Goal: Communication & Community: Answer question/provide support

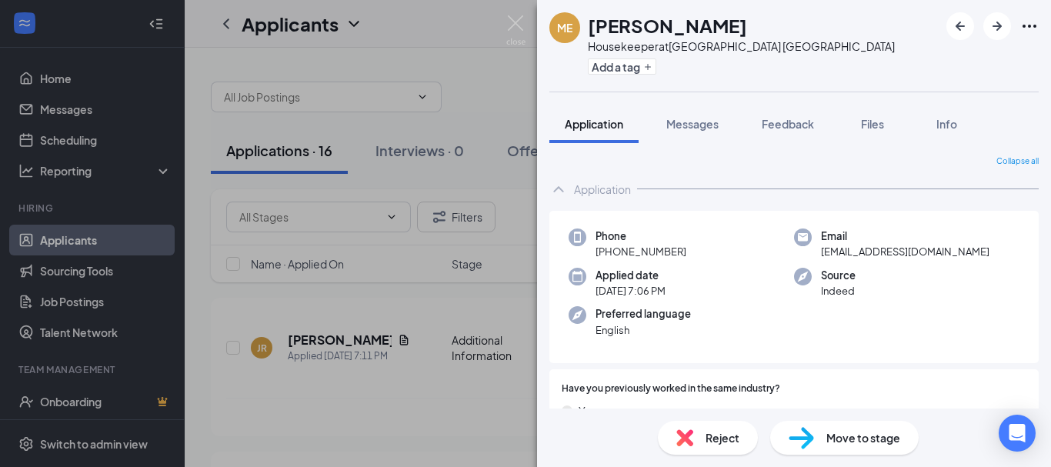
click at [312, 40] on div "ME [PERSON_NAME] Housekeeper at [GEOGRAPHIC_DATA] [GEOGRAPHIC_DATA] Add a tag A…" at bounding box center [525, 233] width 1051 height 467
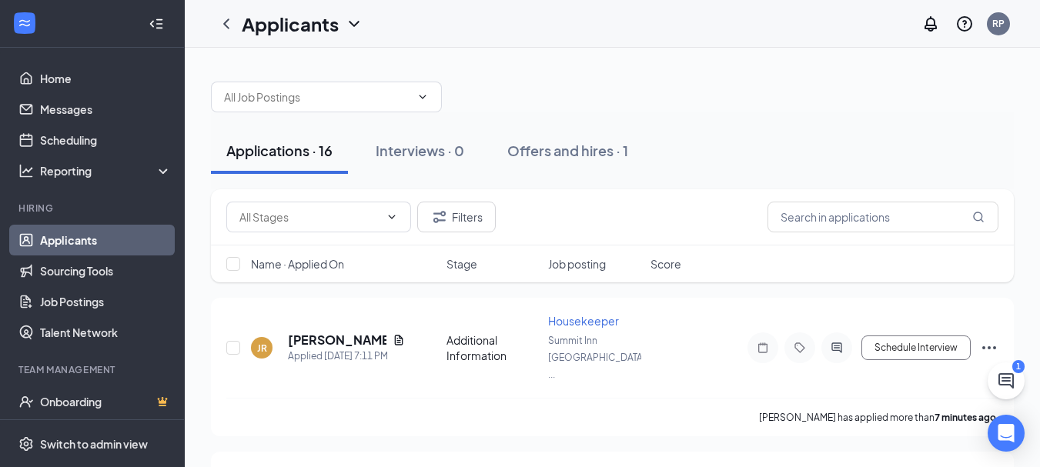
click at [540, 105] on div at bounding box center [612, 89] width 803 height 46
click at [310, 332] on h5 "[PERSON_NAME]" at bounding box center [337, 340] width 98 height 17
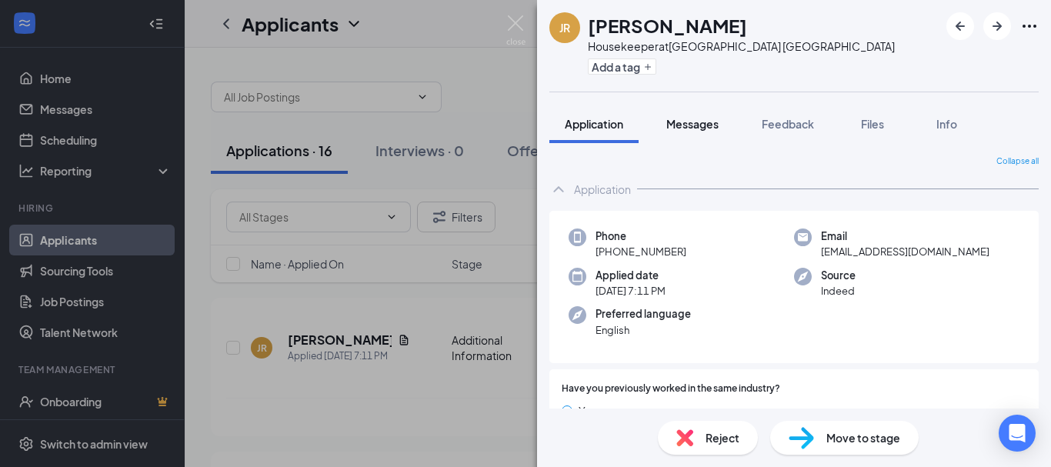
click at [685, 122] on span "Messages" at bounding box center [692, 124] width 52 height 14
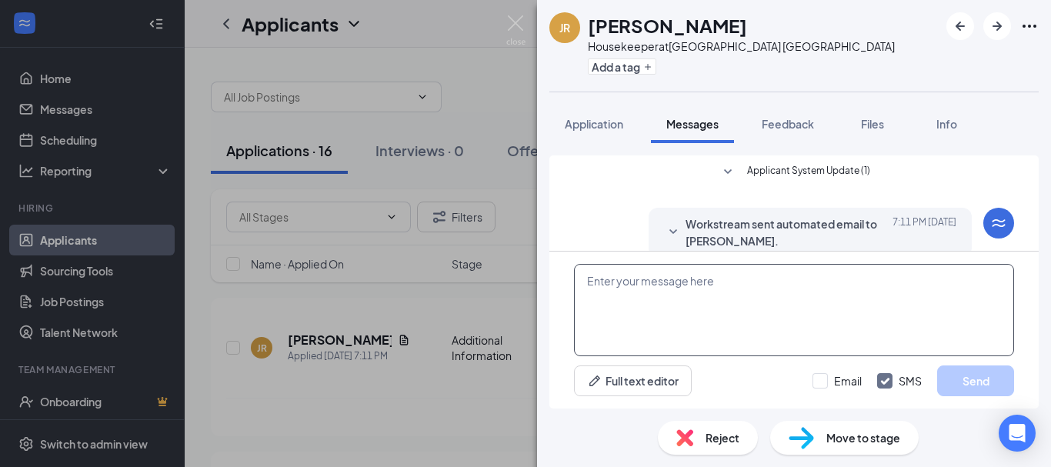
click at [696, 302] on textarea at bounding box center [794, 310] width 440 height 92
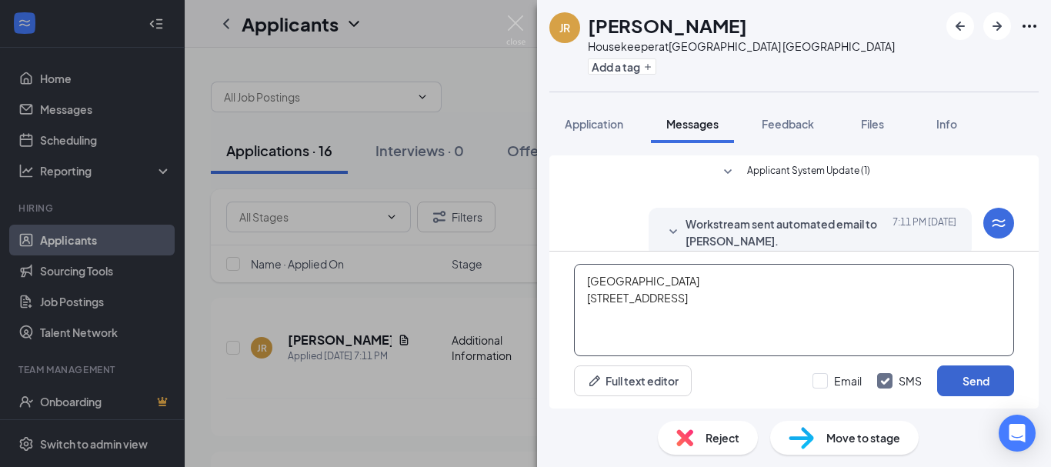
type textarea "Summit Inn 3138 Old Spanish Trail, Houston, TX"
click at [994, 389] on button "Send" at bounding box center [975, 380] width 77 height 31
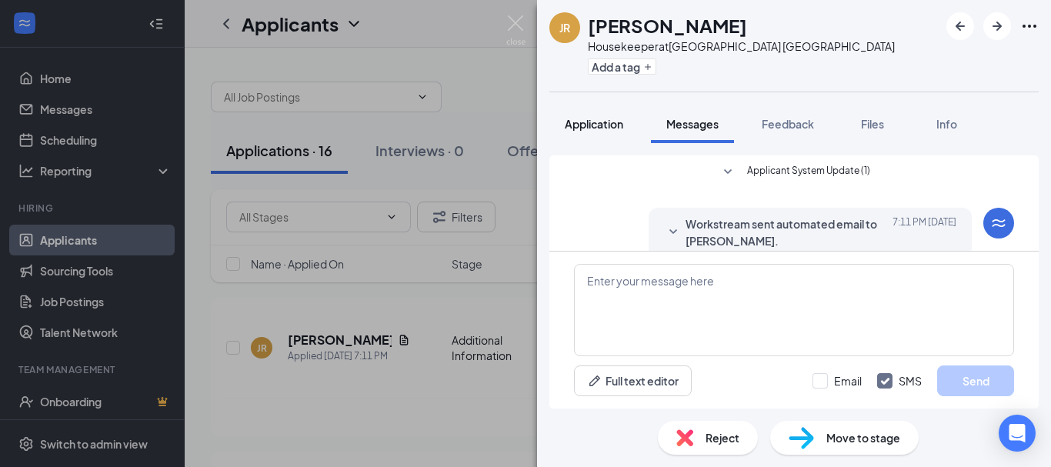
click at [588, 115] on button "Application" at bounding box center [593, 124] width 89 height 38
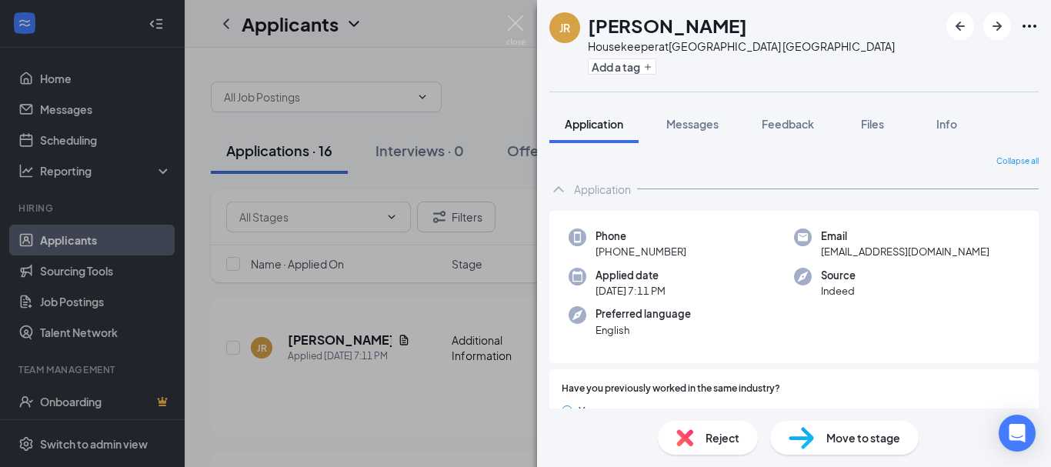
click at [370, 405] on div "JR [PERSON_NAME] Housekeeper at [GEOGRAPHIC_DATA] [GEOGRAPHIC_DATA] Add a tag A…" at bounding box center [525, 233] width 1051 height 467
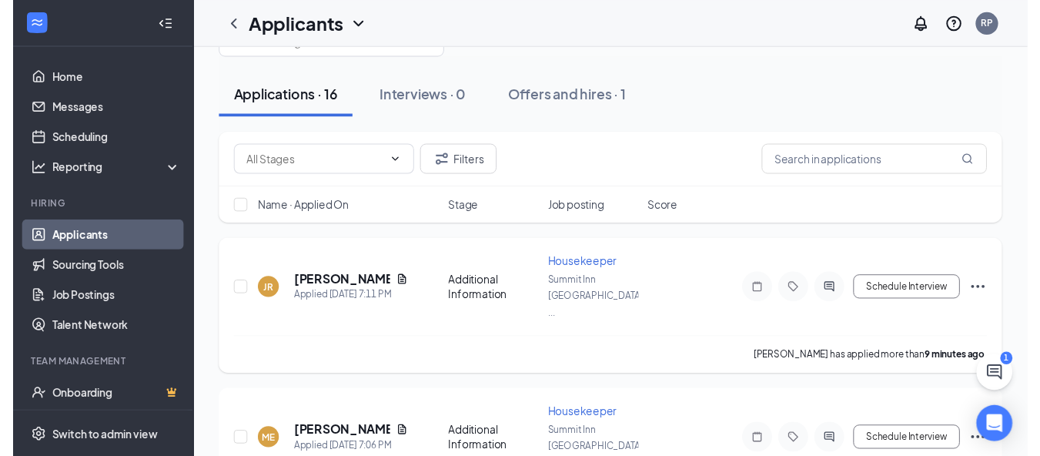
scroll to position [102, 0]
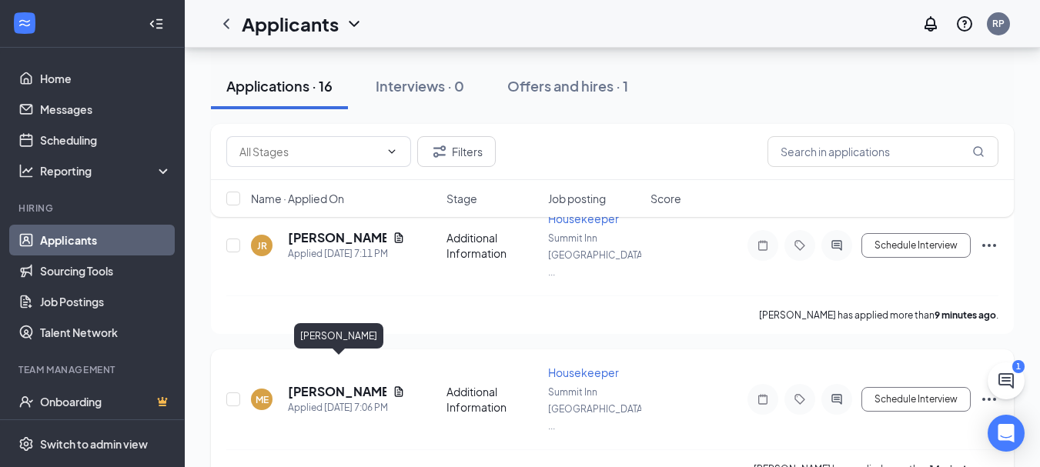
click at [317, 383] on h5 "[PERSON_NAME]" at bounding box center [337, 391] width 98 height 17
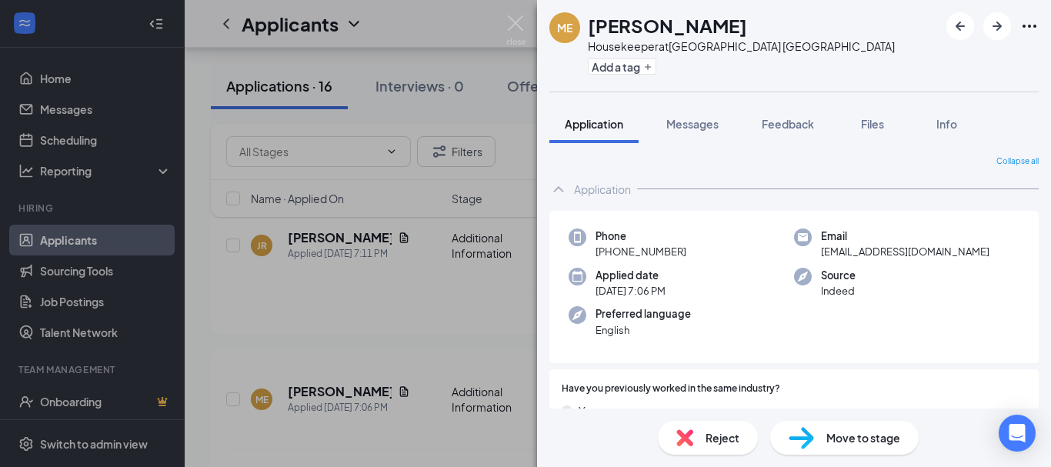
click at [389, 320] on div "ME Magalis Espinoza Housekeeper at Summit Inn Houston Medical Center Add a tag …" at bounding box center [525, 233] width 1051 height 467
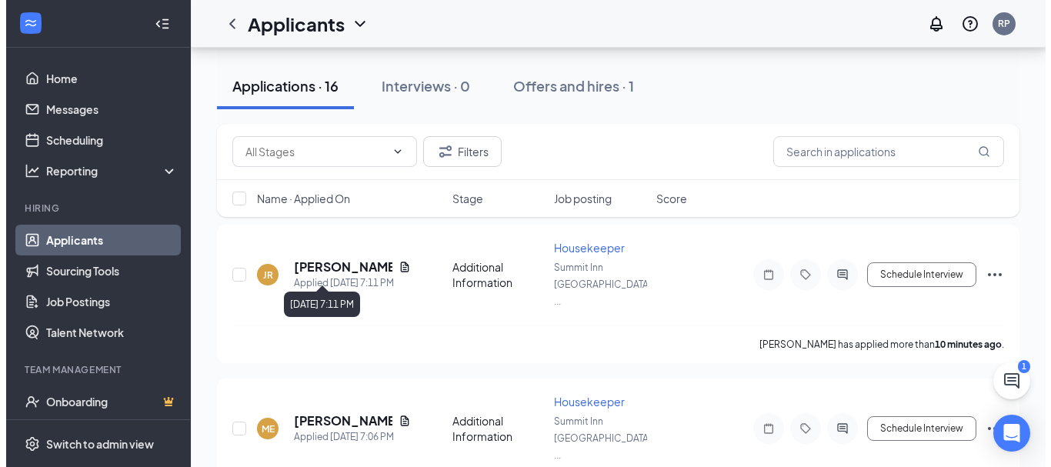
scroll to position [205, 0]
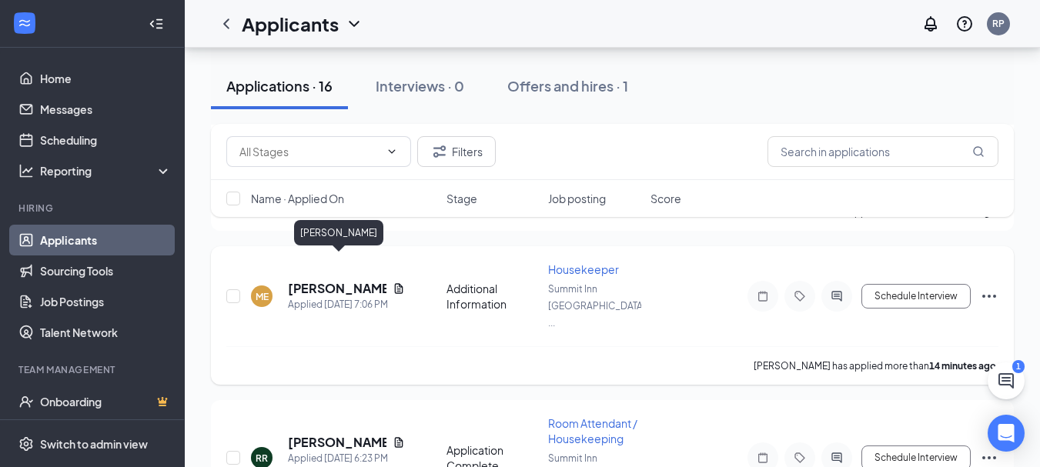
click at [324, 280] on h5 "[PERSON_NAME]" at bounding box center [337, 288] width 98 height 17
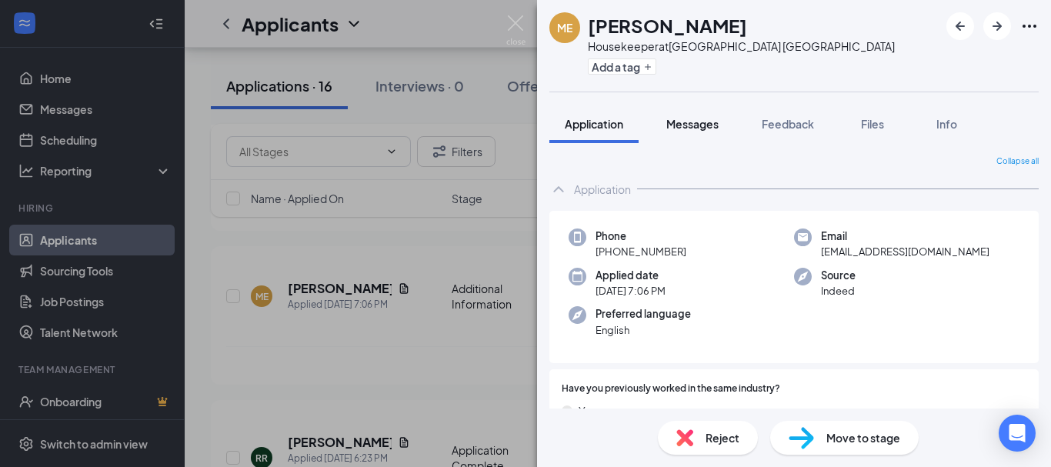
click at [668, 125] on span "Messages" at bounding box center [692, 124] width 52 height 14
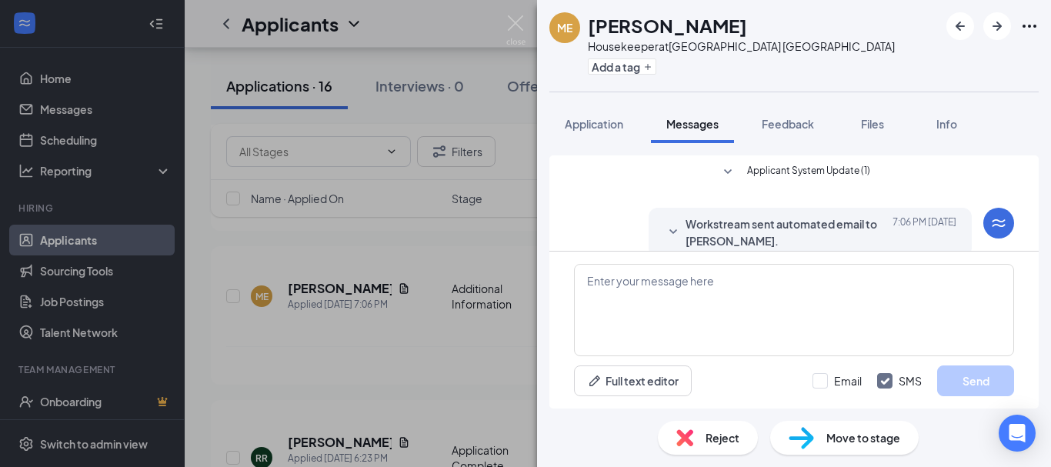
scroll to position [66, 0]
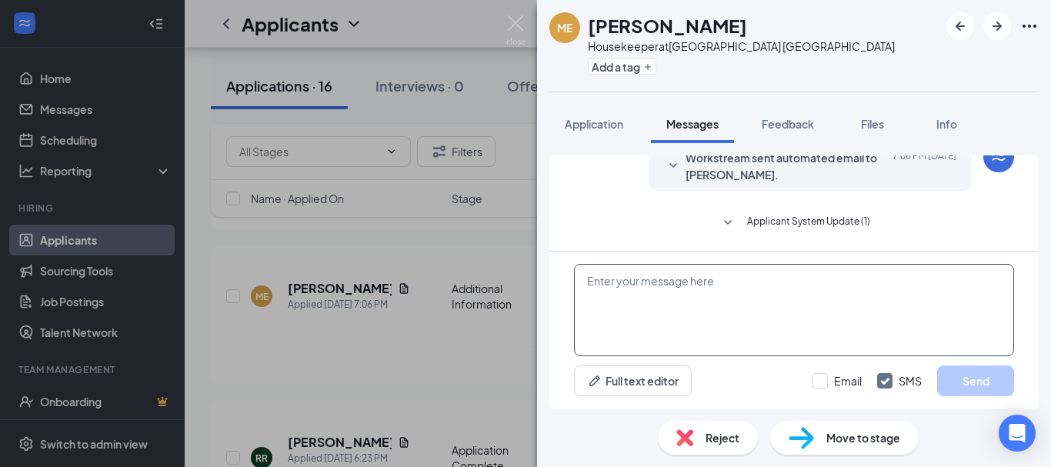
click at [619, 294] on textarea at bounding box center [794, 310] width 440 height 92
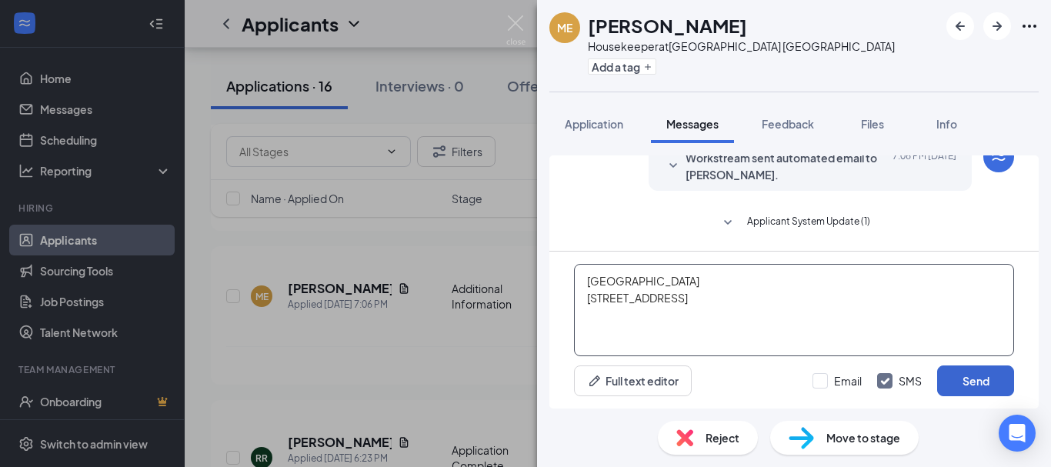
type textarea "Summit Inn 3138 Old Spanish Trail, Houston, 77054"
click at [976, 379] on button "Send" at bounding box center [975, 380] width 77 height 31
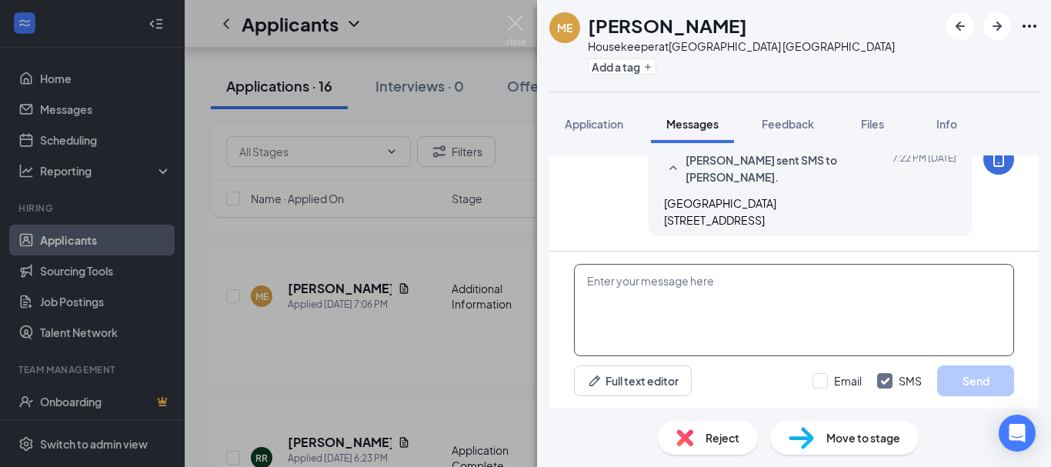
scroll to position [254, 0]
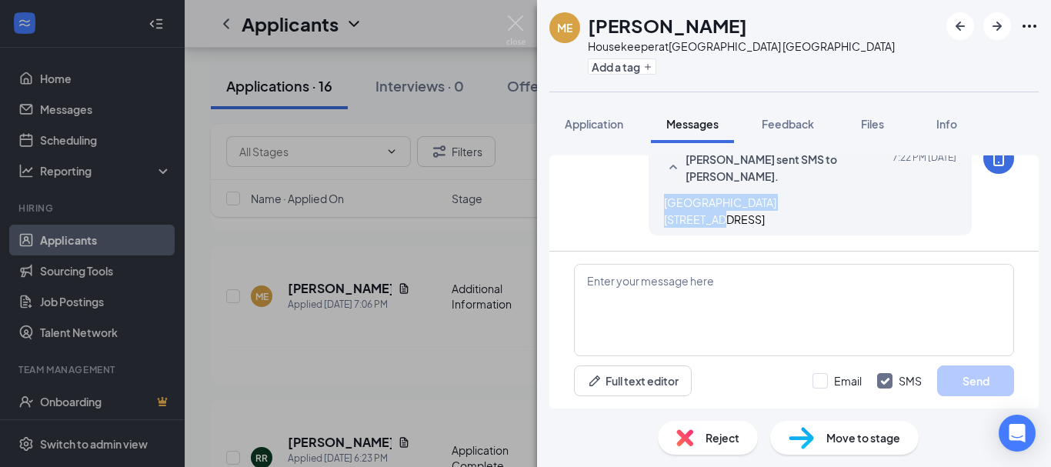
drag, startPoint x: 652, startPoint y: 203, endPoint x: 746, endPoint y: 231, distance: 97.9
click at [746, 231] on div "Ravi Panchal sent SMS to Magalis Espinoza. Today 7:22 PM Summit Inn 3138 Old Sp…" at bounding box center [810, 189] width 323 height 92
click at [698, 225] on span "Summit Inn 3138 Old Spanish Trail, Houston, 77054" at bounding box center [720, 210] width 112 height 31
drag, startPoint x: 651, startPoint y: 216, endPoint x: 864, endPoint y: 231, distance: 213.6
click at [864, 231] on div "Ravi Panchal sent SMS to Magalis Espinoza. Today 7:22 PM Summit Inn 3138 Old Sp…" at bounding box center [810, 189] width 323 height 92
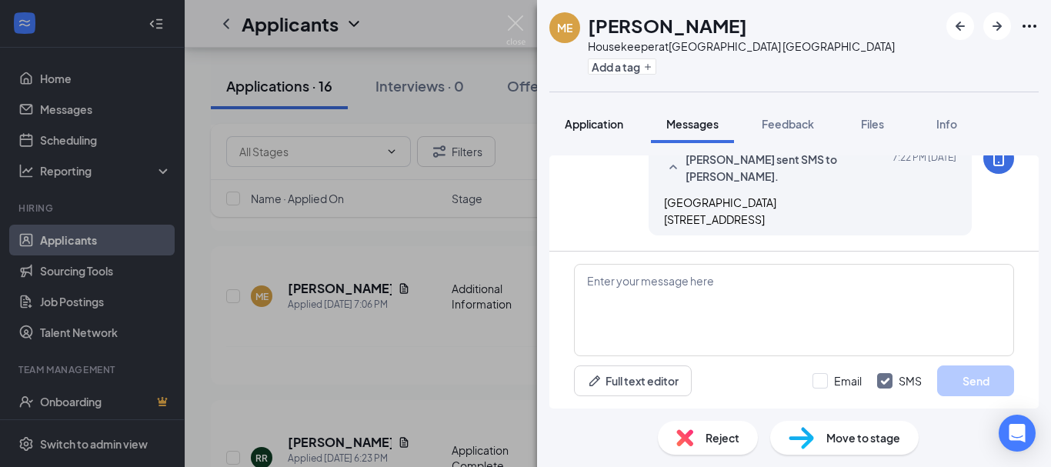
click at [601, 128] on span "Application" at bounding box center [594, 124] width 58 height 14
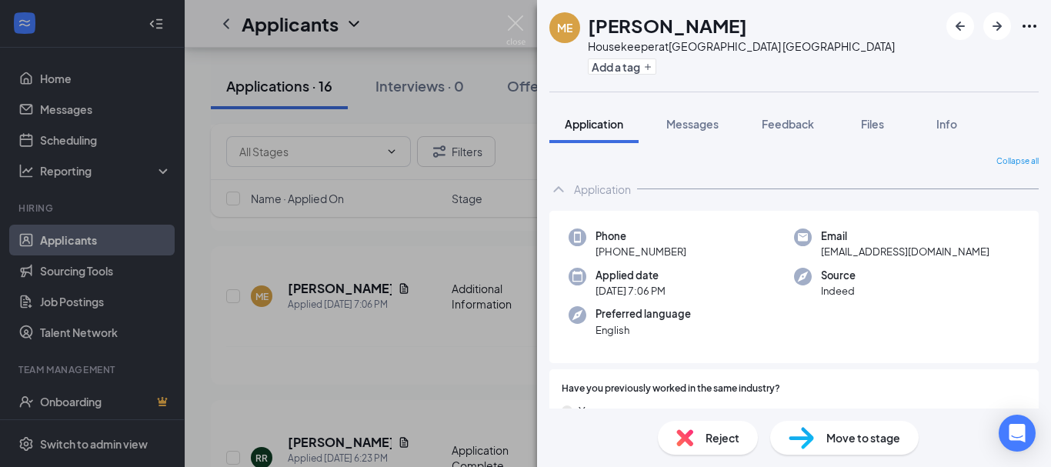
click at [559, 192] on icon "ChevronUp" at bounding box center [558, 189] width 18 height 18
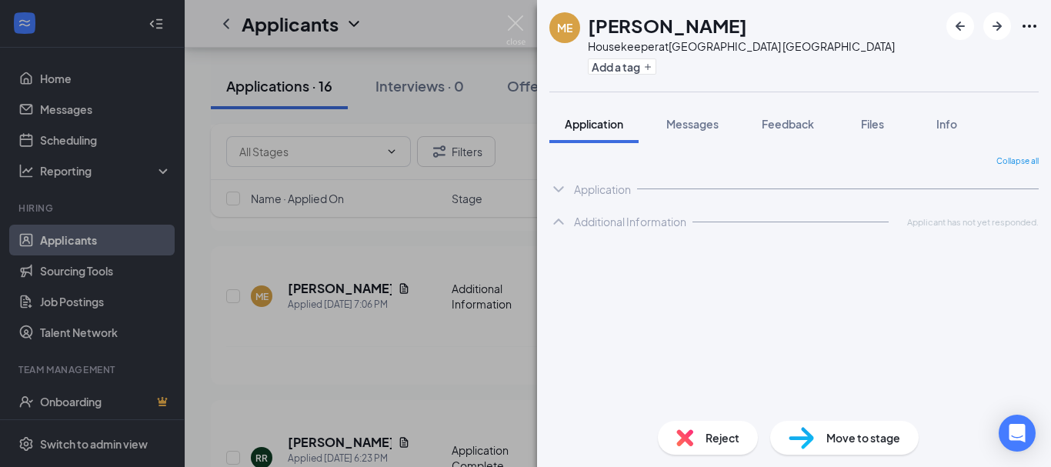
click at [559, 192] on icon "ChevronDown" at bounding box center [558, 189] width 18 height 18
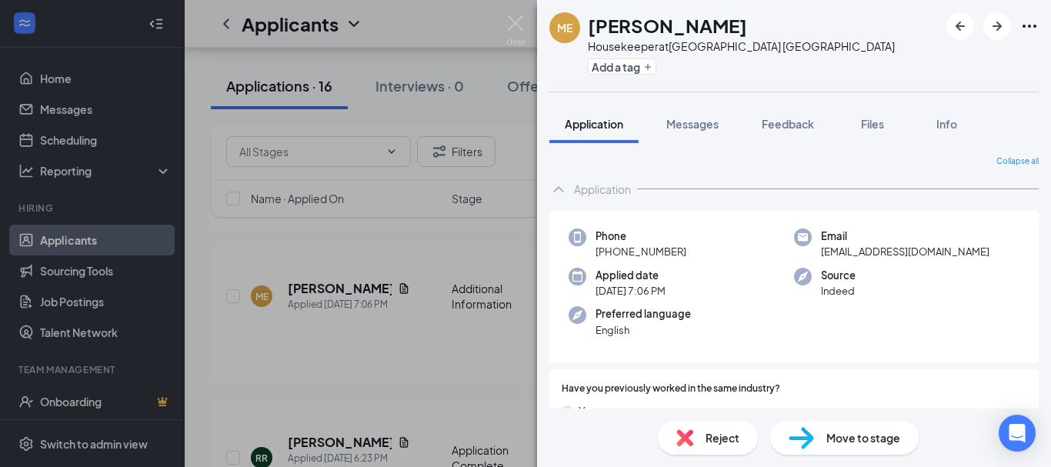
click at [394, 347] on div "ME Magalis Espinoza Housekeeper at Summit Inn Houston Medical Center Add a tag …" at bounding box center [525, 233] width 1051 height 467
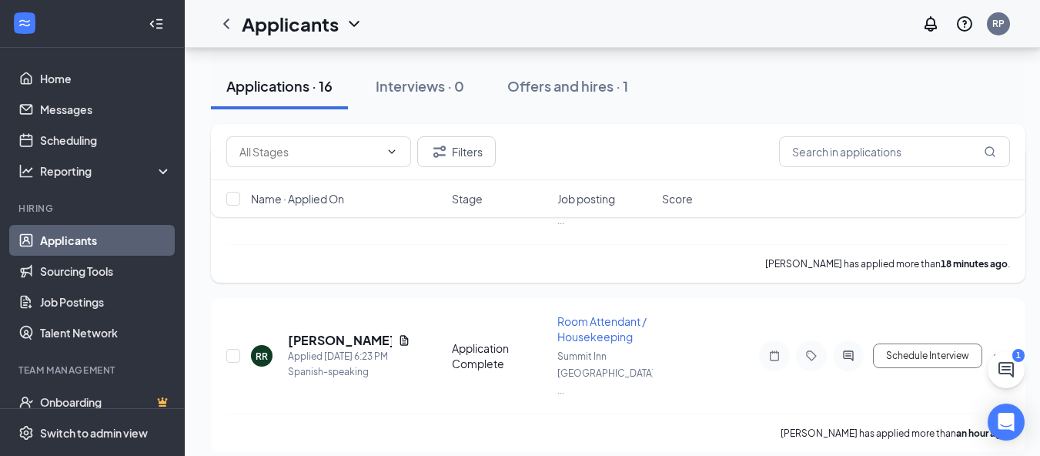
scroll to position [410, 0]
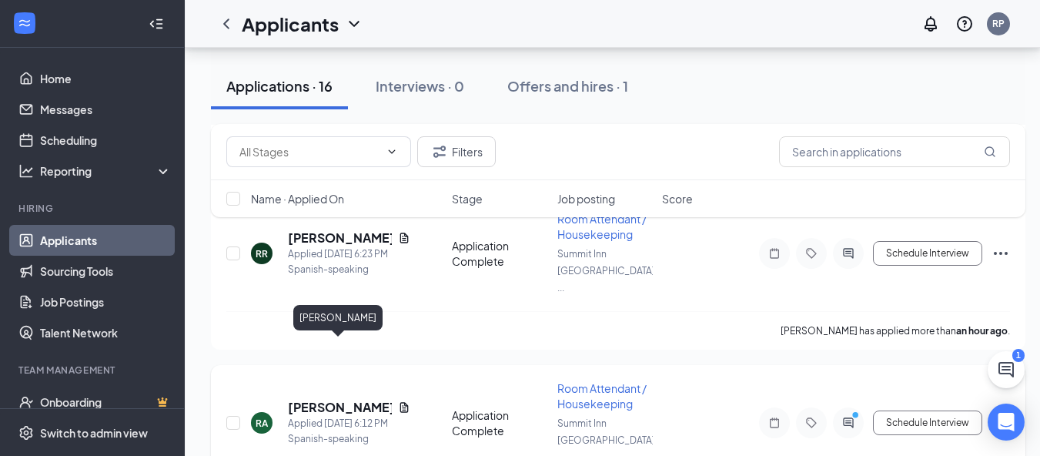
click at [322, 399] on h5 "[PERSON_NAME]" at bounding box center [340, 407] width 104 height 17
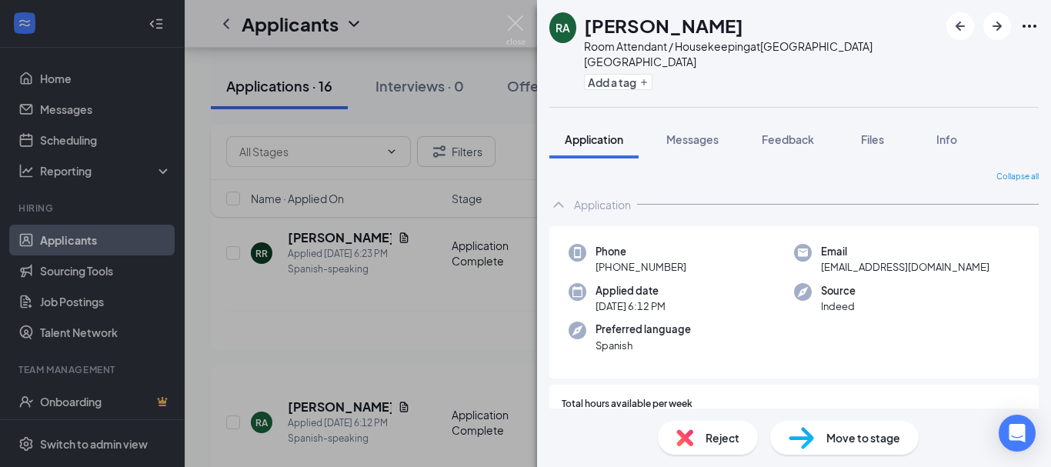
click at [480, 300] on div "RA Roxana amaya Room Attendant / Housekeeping at Summit Inn Houston Medical Cen…" at bounding box center [525, 233] width 1051 height 467
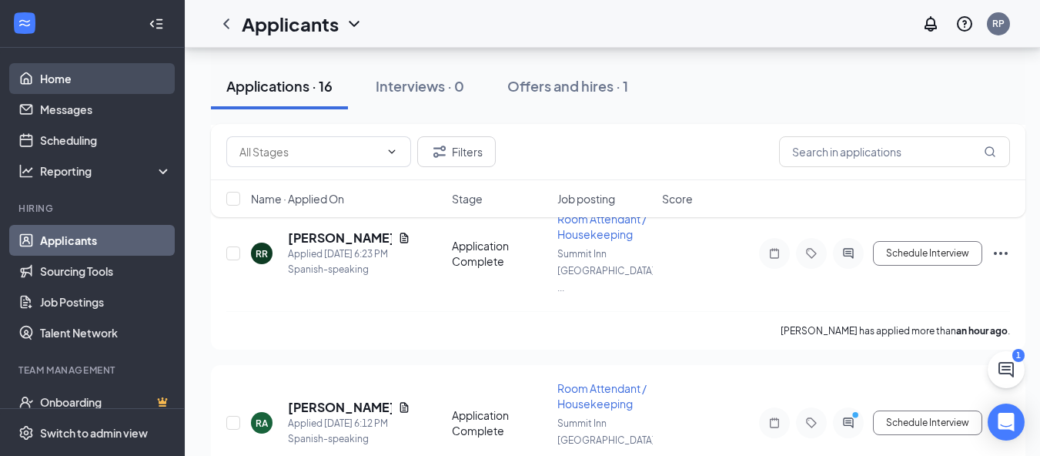
click at [79, 70] on link "Home" at bounding box center [106, 78] width 132 height 31
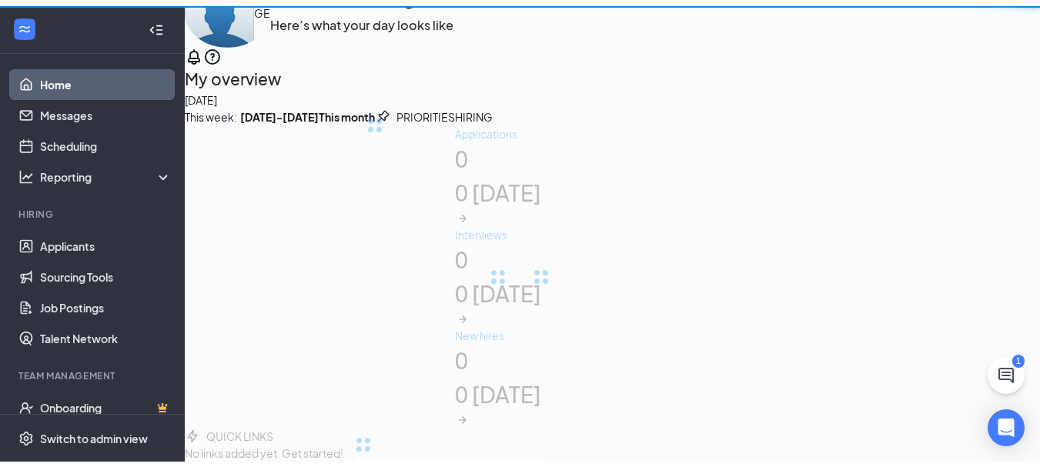
scroll to position [184, 0]
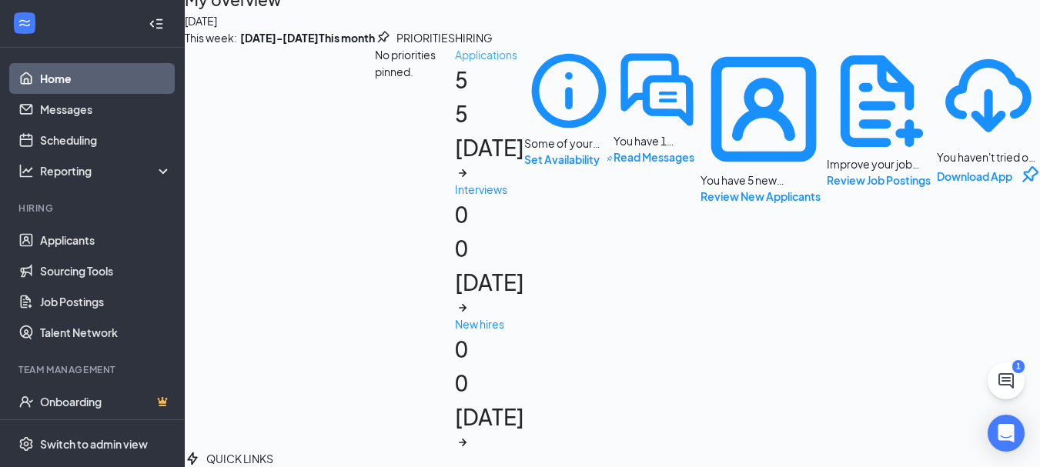
click at [455, 181] on h1 "5 5 today" at bounding box center [489, 122] width 69 height 118
click at [455, 181] on h1 "6 6 today" at bounding box center [489, 122] width 69 height 118
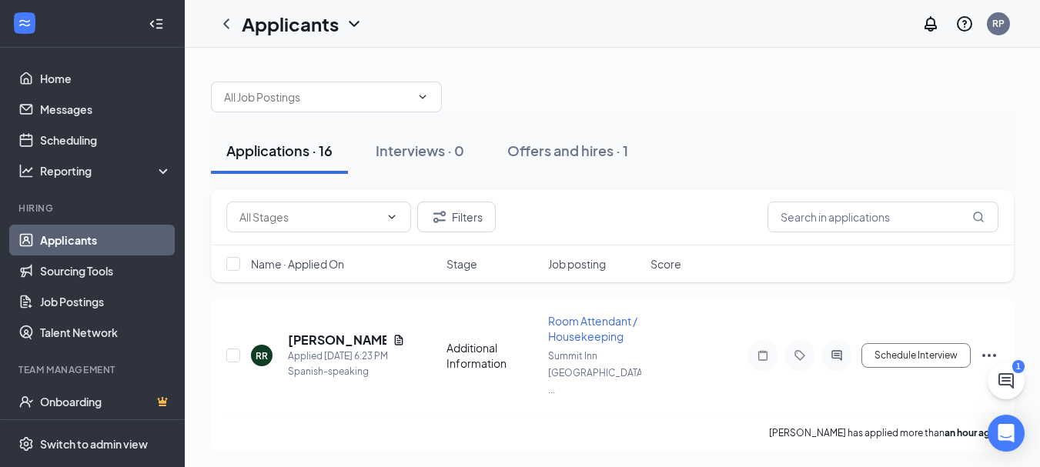
click at [250, 150] on div "Applications · 16" at bounding box center [279, 150] width 106 height 19
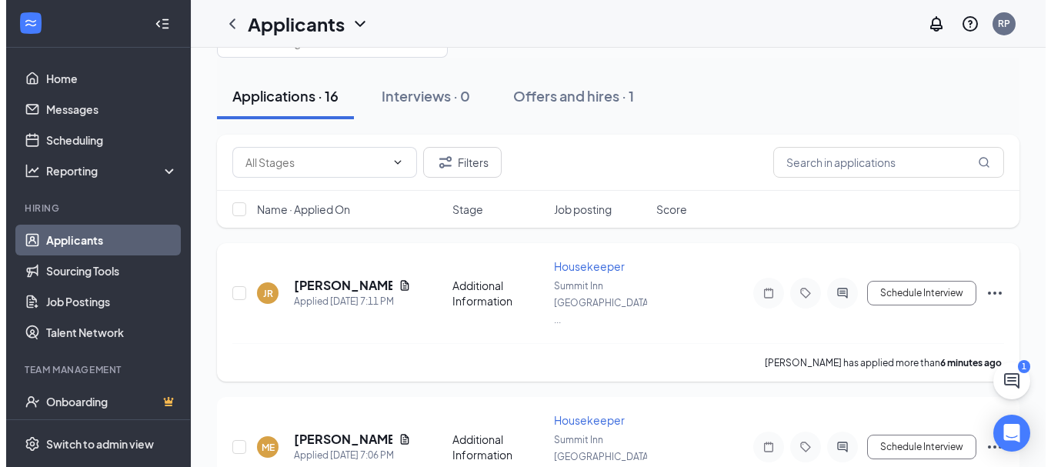
scroll to position [102, 0]
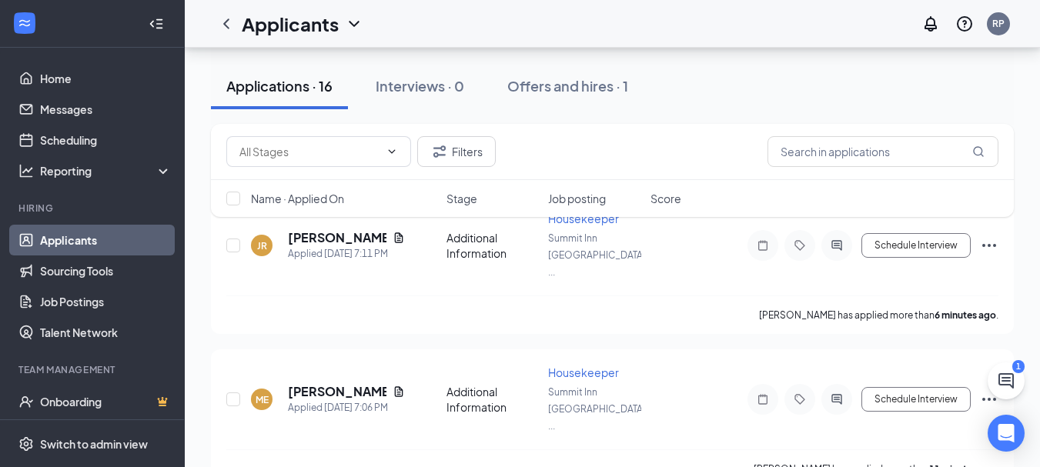
click at [322, 231] on div "Filters Name · Applied On Stage Job posting Score" at bounding box center [612, 178] width 803 height 108
click at [308, 233] on h5 "[PERSON_NAME]" at bounding box center [337, 237] width 98 height 17
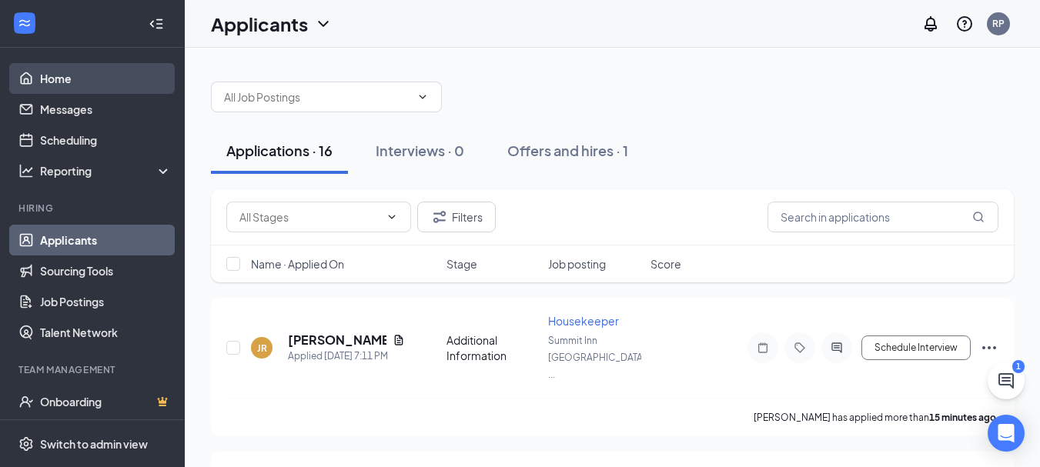
click at [53, 68] on link "Home" at bounding box center [106, 78] width 132 height 31
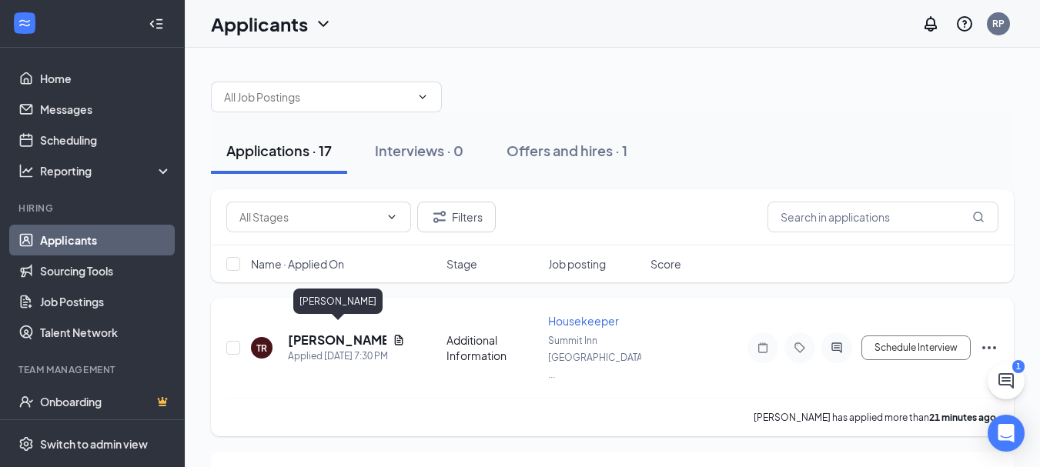
click at [323, 335] on h5 "Teneshia Riles" at bounding box center [337, 340] width 98 height 17
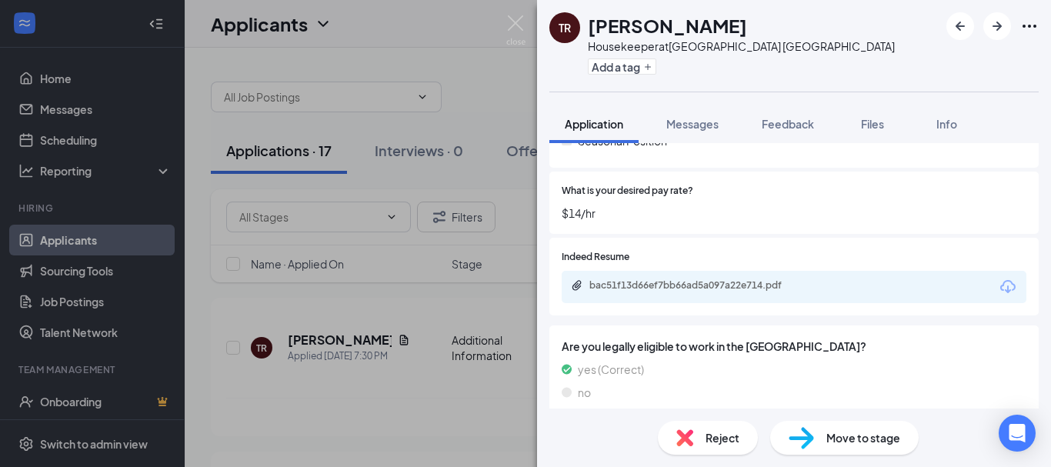
scroll to position [457, 0]
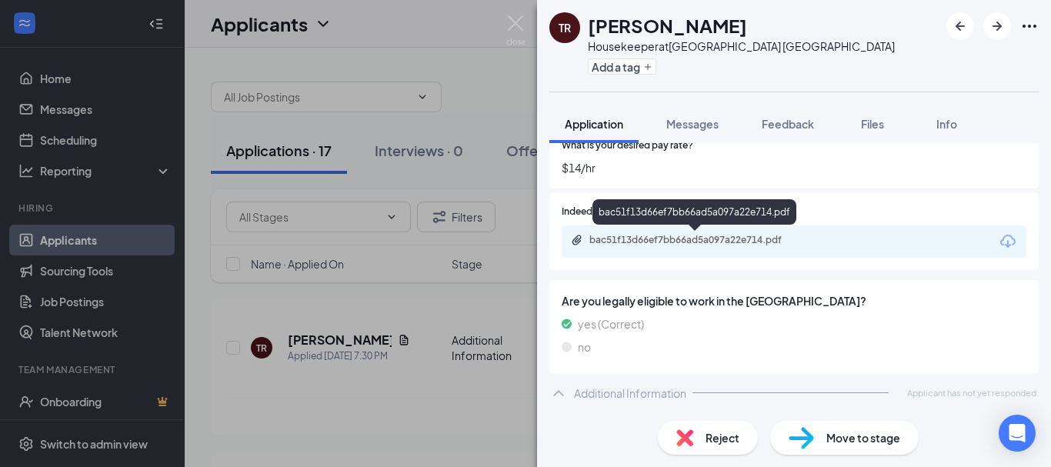
click at [663, 245] on div "bac51f13d66ef7bb66ad5a097a22e714.pdf" at bounding box center [696, 240] width 215 height 12
